Goal: Find specific page/section: Find specific page/section

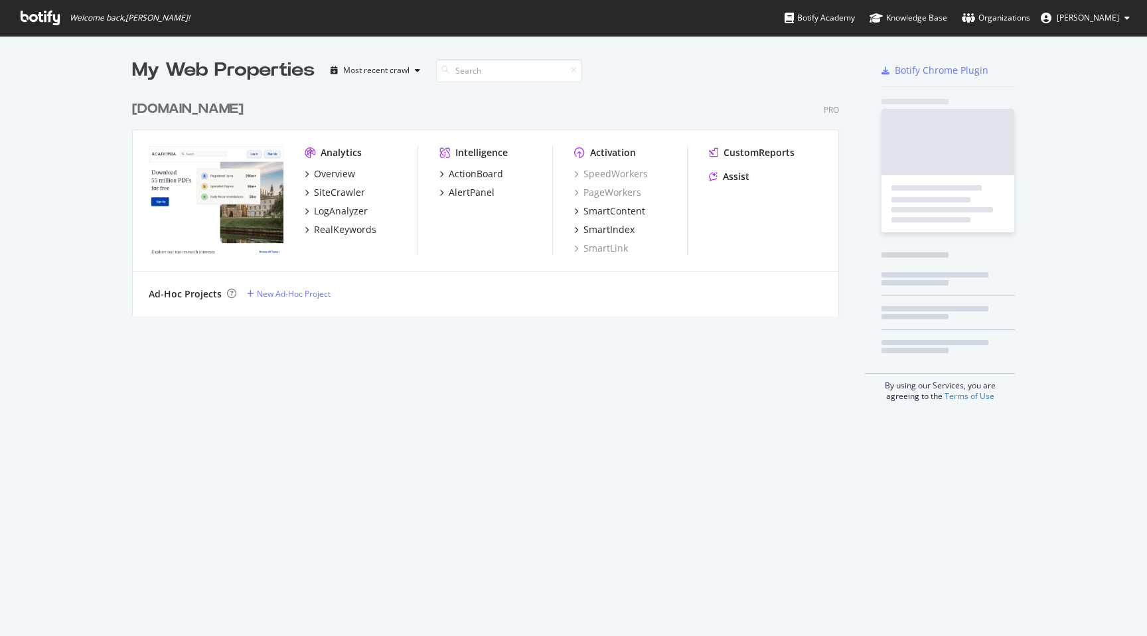
scroll to position [232, 718]
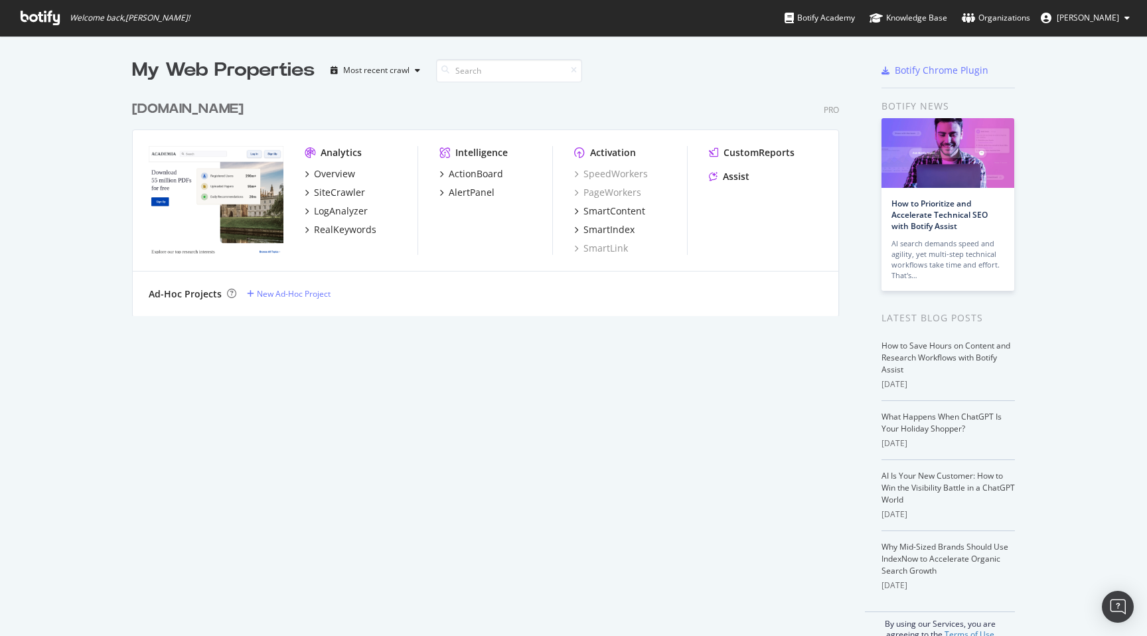
click at [436, 108] on div "[DOMAIN_NAME] Pro" at bounding box center [485, 109] width 707 height 19
